Goal: Entertainment & Leisure: Consume media (video, audio)

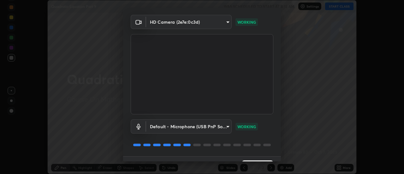
scroll to position [33, 0]
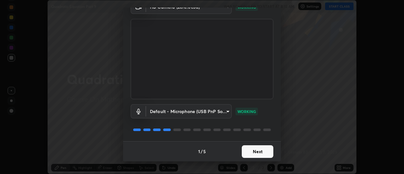
click at [265, 151] on button "Next" at bounding box center [258, 151] width 32 height 13
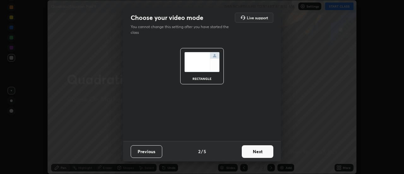
scroll to position [0, 0]
click at [265, 151] on button "Next" at bounding box center [258, 151] width 32 height 13
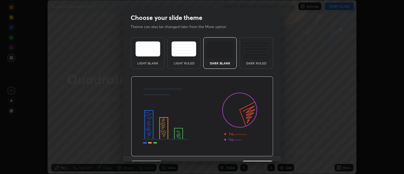
scroll to position [15, 0]
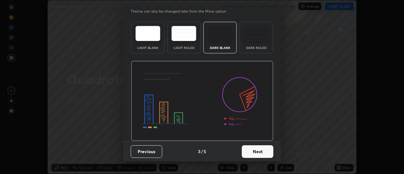
click at [263, 153] on button "Next" at bounding box center [258, 151] width 32 height 13
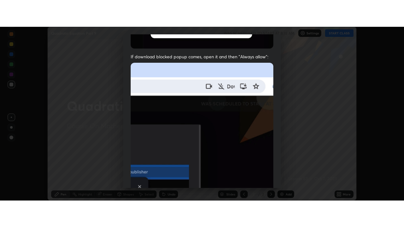
scroll to position [162, 0]
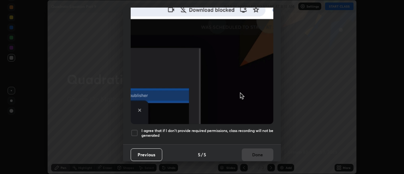
click at [251, 131] on h5 "I agree that if I don't provide required permissions, class recording will not …" at bounding box center [207, 133] width 132 height 10
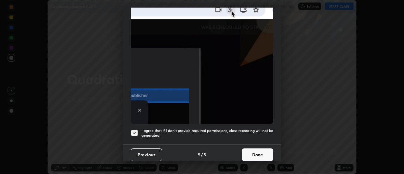
click at [255, 152] on button "Done" at bounding box center [258, 154] width 32 height 13
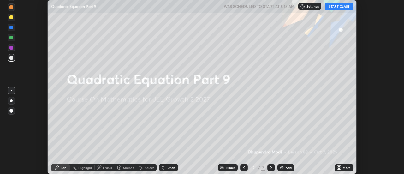
click at [340, 169] on icon at bounding box center [341, 169] width 2 height 2
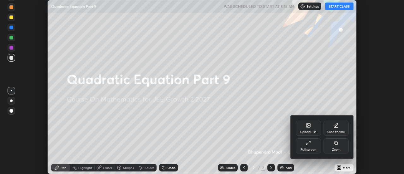
click at [318, 153] on div "Full screen" at bounding box center [308, 145] width 25 height 15
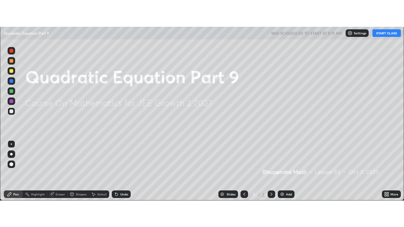
scroll to position [227, 404]
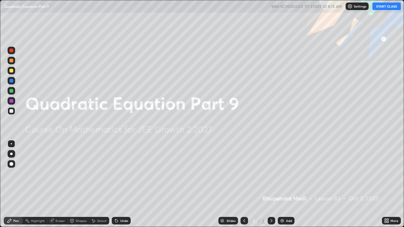
click at [382, 7] on button "START CLASS" at bounding box center [387, 7] width 28 height 8
click at [284, 174] on img at bounding box center [282, 221] width 5 height 5
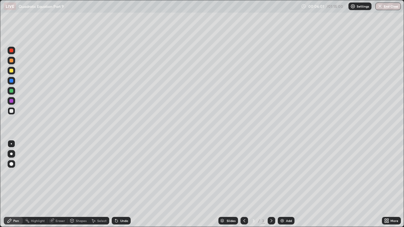
click at [126, 174] on div "Undo" at bounding box center [124, 220] width 8 height 3
click at [63, 174] on div "Eraser" at bounding box center [60, 220] width 9 height 3
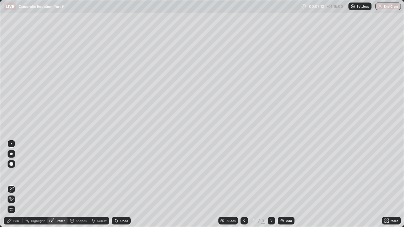
click at [18, 174] on div "Pen" at bounding box center [13, 221] width 19 height 8
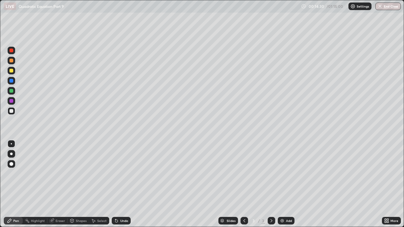
click at [61, 174] on div "Eraser" at bounding box center [60, 220] width 9 height 3
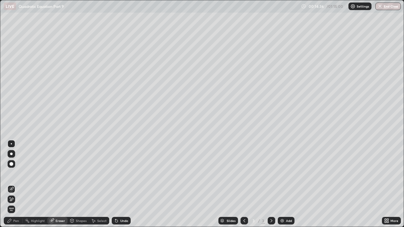
click at [20, 174] on div "Pen" at bounding box center [13, 221] width 19 height 8
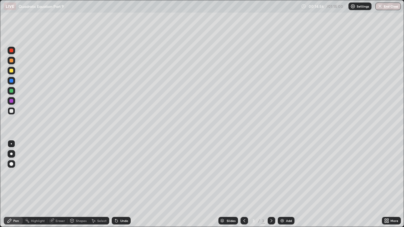
click at [280, 174] on img at bounding box center [282, 221] width 5 height 5
click at [124, 174] on div "Undo" at bounding box center [124, 220] width 8 height 3
click at [122, 174] on div "Undo" at bounding box center [121, 221] width 19 height 8
click at [280, 174] on img at bounding box center [282, 221] width 5 height 5
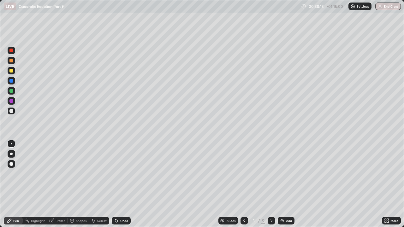
click at [284, 174] on img at bounding box center [282, 221] width 5 height 5
click at [124, 174] on div "Undo" at bounding box center [124, 220] width 8 height 3
click at [281, 174] on img at bounding box center [282, 221] width 5 height 5
click at [245, 174] on icon at bounding box center [244, 221] width 5 height 5
click at [271, 174] on icon at bounding box center [271, 221] width 5 height 5
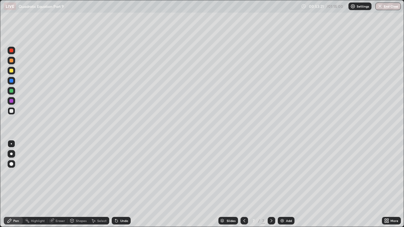
click at [59, 174] on div "Eraser" at bounding box center [60, 220] width 9 height 3
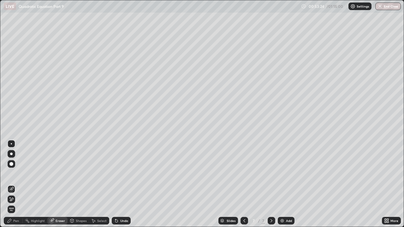
click at [18, 174] on div "Pen" at bounding box center [16, 220] width 6 height 3
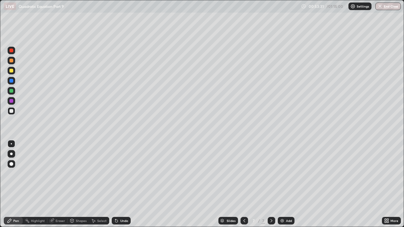
click at [125, 174] on div "Undo" at bounding box center [121, 221] width 19 height 8
click at [127, 174] on div "Undo" at bounding box center [124, 220] width 8 height 3
click at [120, 174] on div "Undo" at bounding box center [124, 220] width 8 height 3
click at [124, 174] on div "Undo" at bounding box center [121, 221] width 19 height 8
click at [284, 174] on img at bounding box center [282, 221] width 5 height 5
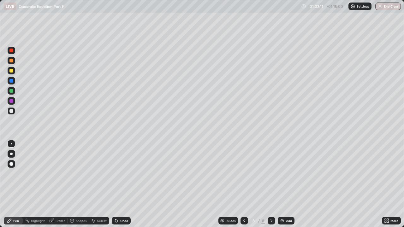
click at [121, 174] on div "Undo" at bounding box center [124, 220] width 8 height 3
click at [9, 169] on div at bounding box center [12, 164] width 8 height 10
click at [11, 144] on div at bounding box center [11, 143] width 1 height 1
click at [61, 174] on div "Eraser" at bounding box center [60, 220] width 9 height 3
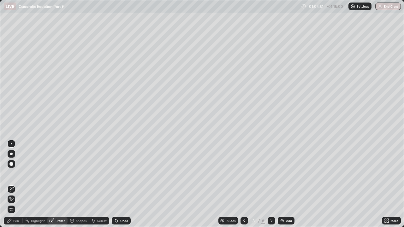
click at [16, 174] on div "Pen" at bounding box center [13, 221] width 19 height 8
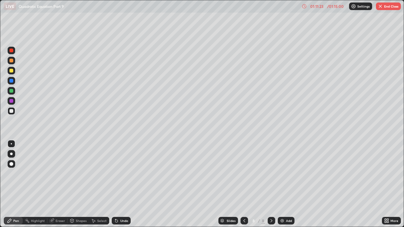
click at [284, 174] on img at bounding box center [282, 221] width 5 height 5
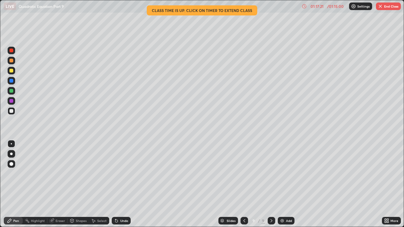
click at [283, 174] on img at bounding box center [282, 221] width 5 height 5
click at [123, 174] on div "Undo" at bounding box center [124, 220] width 8 height 3
click at [386, 5] on button "End Class" at bounding box center [388, 7] width 25 height 8
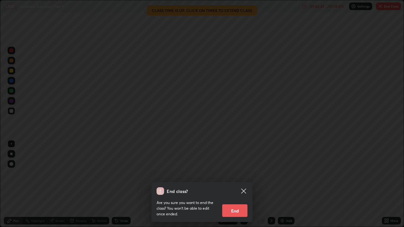
click at [241, 174] on button "End" at bounding box center [234, 211] width 25 height 13
